Goal: Transaction & Acquisition: Obtain resource

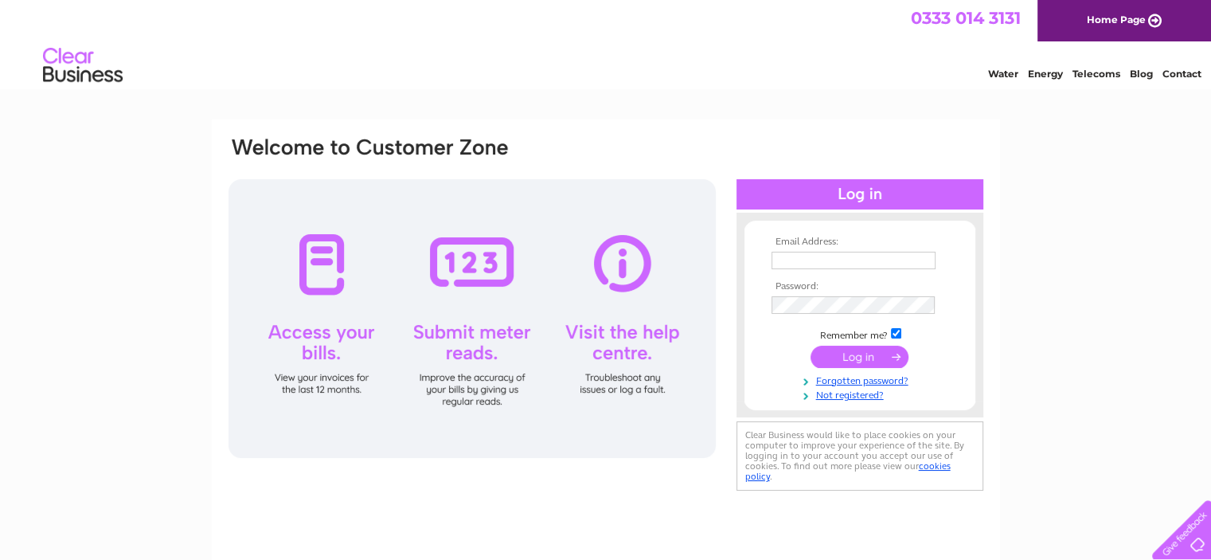
type input "[EMAIL_ADDRESS][DOMAIN_NAME]"
click at [844, 359] on input "submit" at bounding box center [859, 357] width 98 height 22
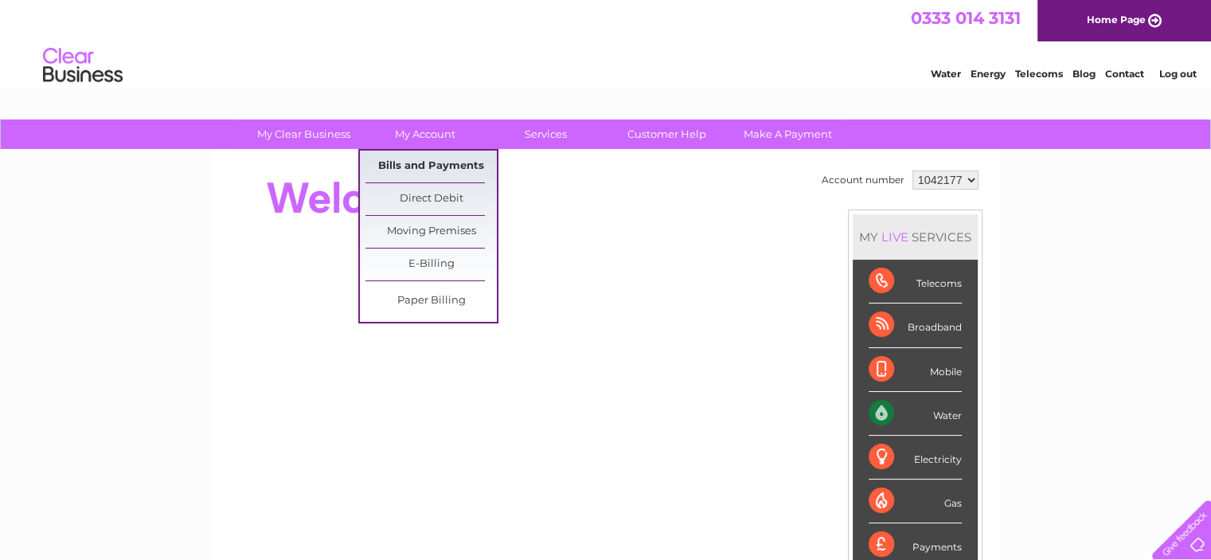
click at [432, 166] on link "Bills and Payments" at bounding box center [430, 166] width 131 height 32
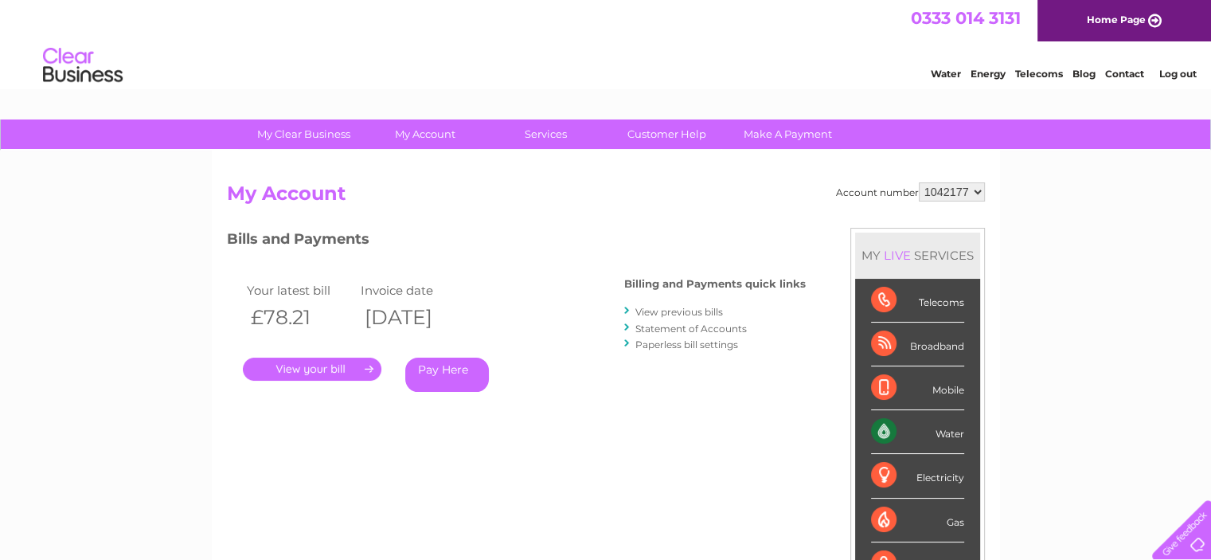
click at [331, 371] on link "." at bounding box center [312, 368] width 139 height 23
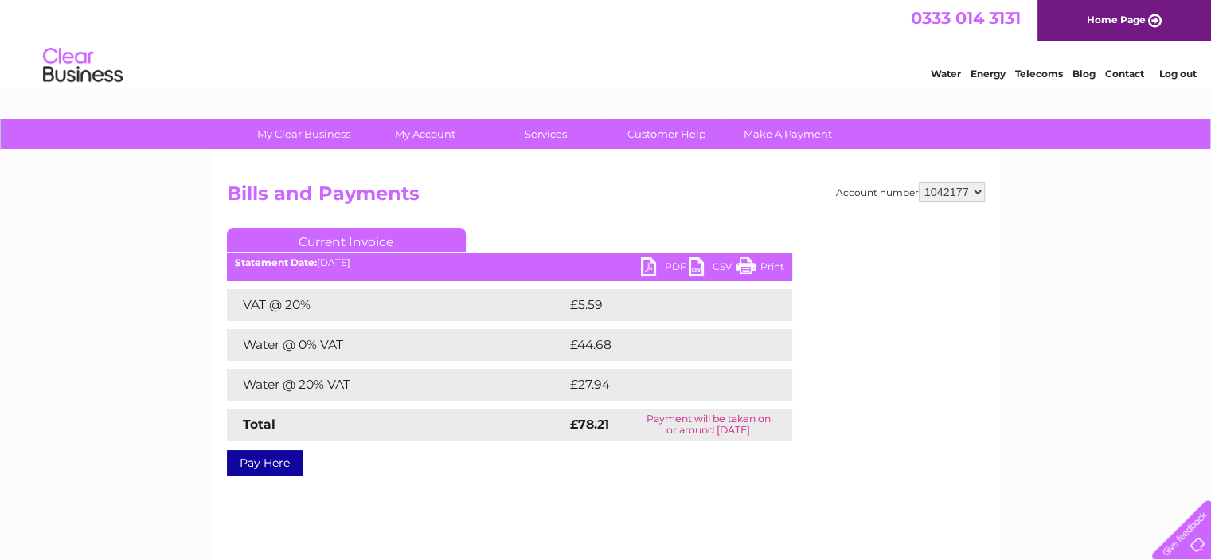
click at [755, 271] on link "Print" at bounding box center [760, 268] width 48 height 23
click at [658, 262] on link "PDF" at bounding box center [665, 268] width 48 height 23
